Goal: Task Accomplishment & Management: Manage account settings

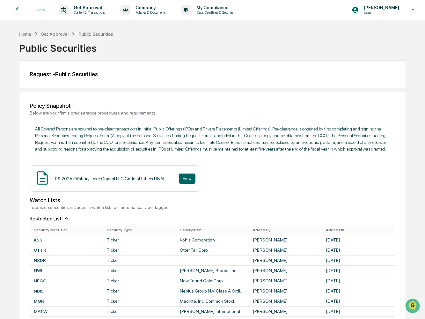
click at [41, 7] on img at bounding box center [30, 9] width 31 height 7
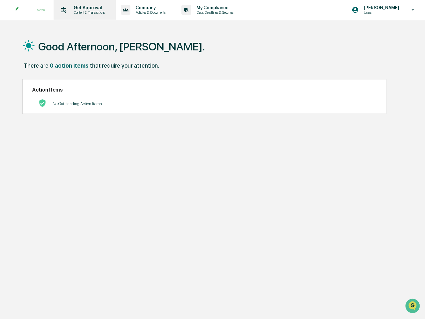
click at [88, 8] on p "Get Approval" at bounding box center [89, 7] width 40 height 5
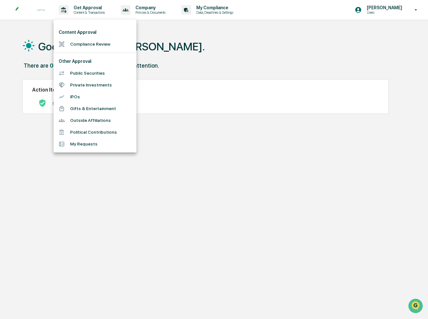
click at [92, 73] on li "Public Securities" at bounding box center [95, 73] width 83 height 12
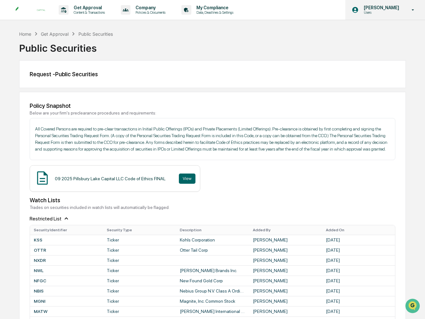
click at [392, 12] on p "Users" at bounding box center [381, 12] width 44 height 4
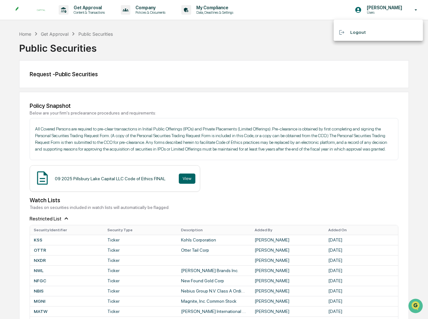
click at [90, 12] on div at bounding box center [214, 159] width 428 height 319
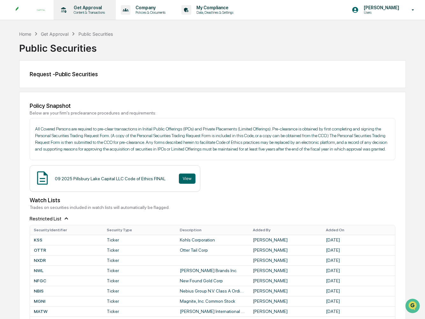
click at [70, 10] on p "Content & Transactions" at bounding box center [89, 12] width 40 height 4
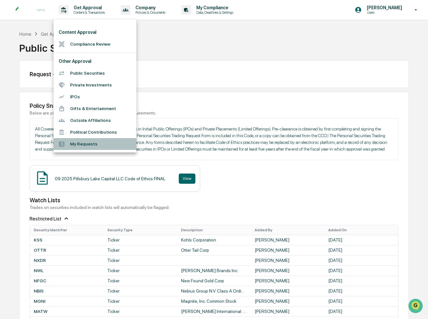
click at [107, 143] on li "My Requests" at bounding box center [95, 144] width 83 height 12
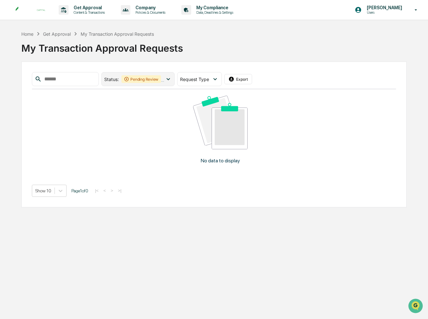
click at [161, 79] on div "Pending Review" at bounding box center [141, 79] width 40 height 8
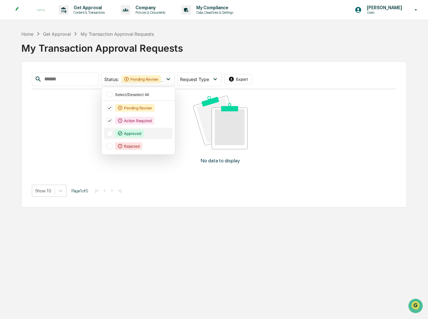
click at [113, 135] on div at bounding box center [110, 133] width 6 height 6
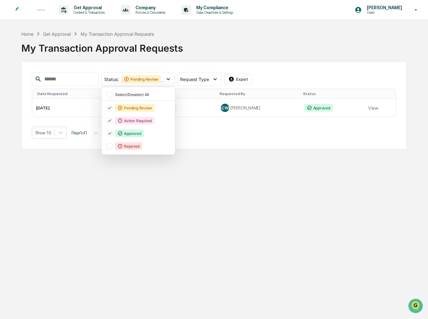
click at [247, 214] on div "Get Approval Content & Transactions Company Policies & Documents My Compliance …" at bounding box center [214, 159] width 428 height 319
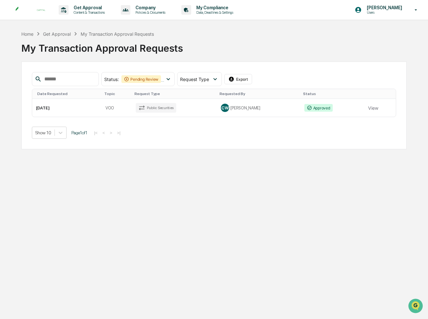
click at [31, 207] on div "Get Approval Content & Transactions Company Policies & Documents My Compliance …" at bounding box center [214, 159] width 428 height 319
click at [278, 44] on div "My Transaction Approval Requests" at bounding box center [213, 45] width 385 height 17
drag, startPoint x: 58, startPoint y: 199, endPoint x: 63, endPoint y: 199, distance: 4.8
click at [60, 199] on div "Get Approval Content & Transactions Company Policies & Documents My Compliance …" at bounding box center [214, 159] width 428 height 319
